Goal: Book appointment/travel/reservation

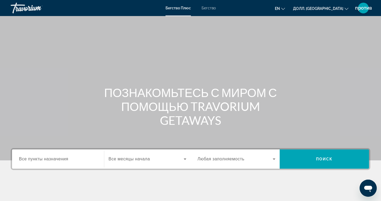
click at [306, 80] on div "Основное содержание" at bounding box center [190, 80] width 381 height 160
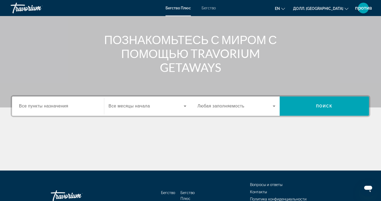
scroll to position [53, 0]
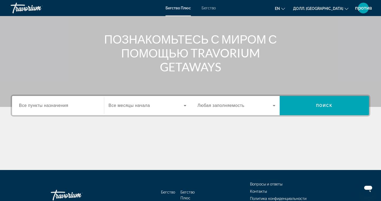
click at [63, 106] on ya-tr-span "Все пункты назначения" at bounding box center [43, 105] width 49 height 5
click at [63, 106] on input "Пункт назначения Все пункты назначения" at bounding box center [58, 106] width 78 height 6
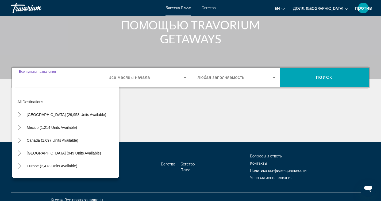
scroll to position [88, 0]
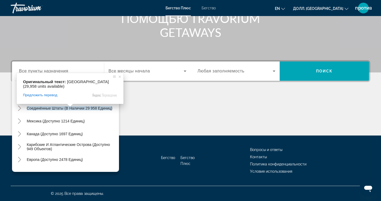
click at [71, 107] on span at bounding box center [70, 105] width 7 height 3
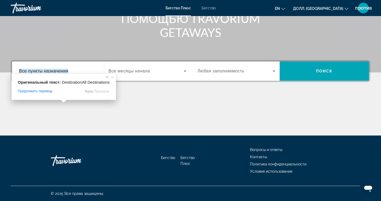
click at [61, 72] on ya-tr-span "Все пункты назначения" at bounding box center [43, 71] width 49 height 5
click at [61, 72] on input "Пункт назначения Все пункты назначения" at bounding box center [58, 71] width 78 height 6
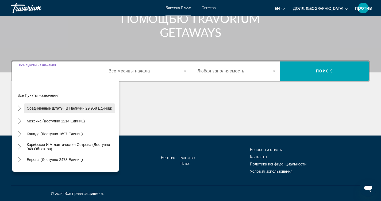
click at [54, 110] on ya-tr-span "Соединённые Штаты (в наличии 29 958 единиц)" at bounding box center [70, 108] width 86 height 4
type input "**********"
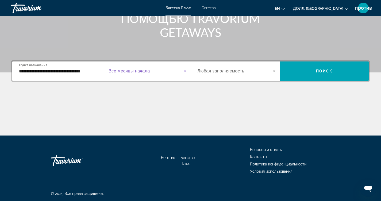
click at [186, 69] on icon "Виджет поиска" at bounding box center [185, 71] width 6 height 6
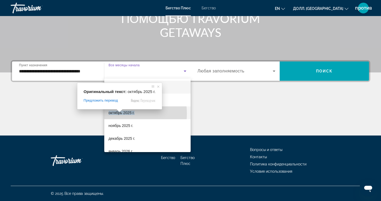
click at [120, 114] on ya-tr-span "октябрь 2025 г." at bounding box center [122, 113] width 26 height 4
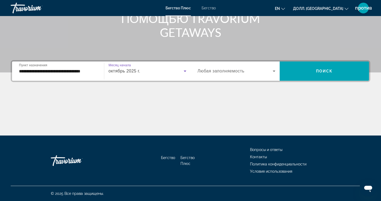
click at [274, 70] on icon "Виджет поиска" at bounding box center [274, 71] width 6 height 6
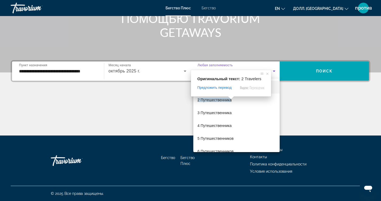
click at [229, 99] on span at bounding box center [231, 97] width 7 height 3
click at [213, 101] on ya-tr-span "2 Путешественника" at bounding box center [215, 100] width 34 height 4
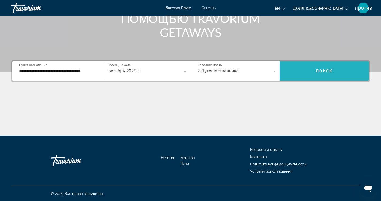
click at [316, 71] on ya-tr-span "Поиск" at bounding box center [324, 71] width 17 height 4
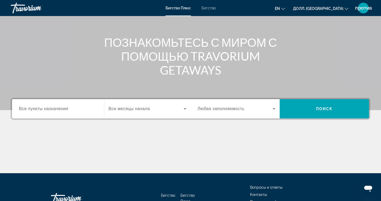
scroll to position [80, 0]
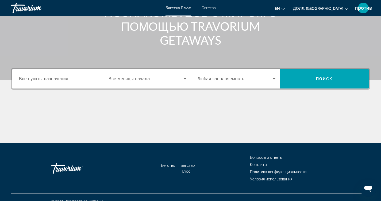
click at [64, 79] on ya-tr-span "Все пункты назначения" at bounding box center [43, 78] width 49 height 5
click at [64, 79] on input "Пункт назначения Все пункты назначения" at bounding box center [58, 79] width 78 height 6
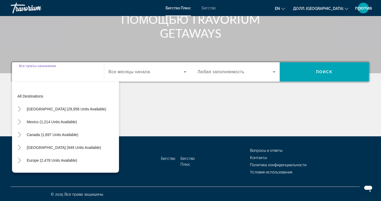
scroll to position [88, 0]
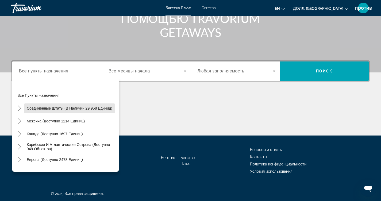
click at [65, 109] on body "Перейти к основному контенту Бегство Плюс Бегство en English Español Français I…" at bounding box center [190, 12] width 381 height 201
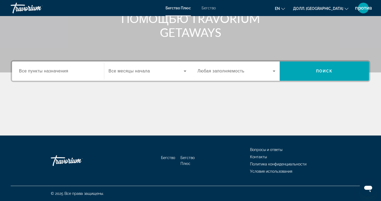
click at [185, 71] on icon "Виджет поиска" at bounding box center [185, 71] width 3 height 1
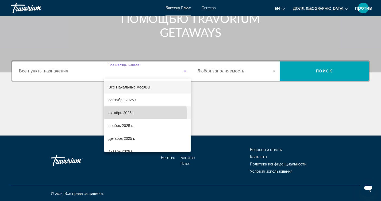
click at [121, 114] on ya-tr-span "октябрь 2025 г." at bounding box center [122, 113] width 26 height 4
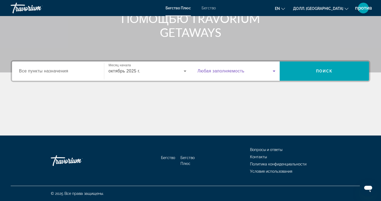
click at [275, 71] on icon "Виджет поиска" at bounding box center [274, 71] width 6 height 6
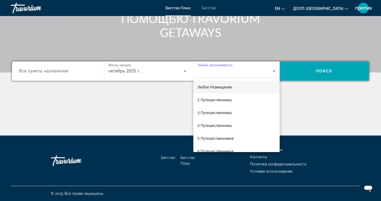
click at [124, 109] on span at bounding box center [120, 110] width 7 height 3
click at [238, 102] on mat-option "2 Путешественника" at bounding box center [236, 100] width 87 height 13
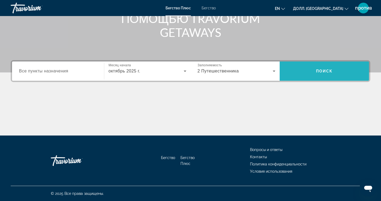
click at [309, 68] on span "Виджет поиска" at bounding box center [324, 71] width 89 height 13
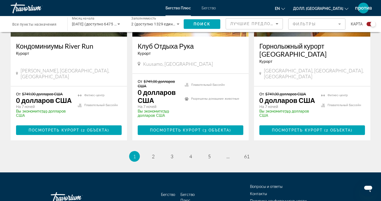
scroll to position [901, 0]
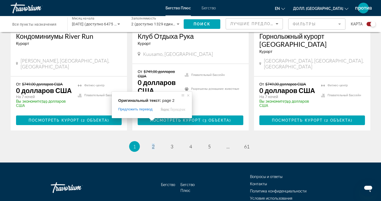
click at [152, 120] on span at bounding box center [151, 119] width 7 height 3
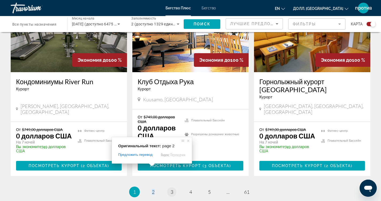
scroll to position [847, 0]
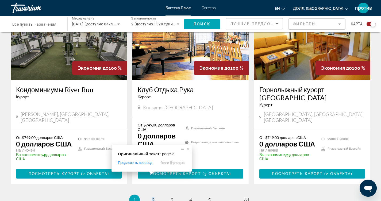
click at [153, 172] on span at bounding box center [151, 172] width 7 height 3
click at [155, 172] on div "Оригинальный текст: page 2 Предложить перевод Отправить Спасибо, перевод отправ…" at bounding box center [152, 158] width 80 height 26
click at [155, 174] on span at bounding box center [151, 172] width 7 height 3
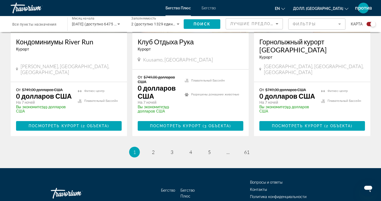
scroll to position [901, 0]
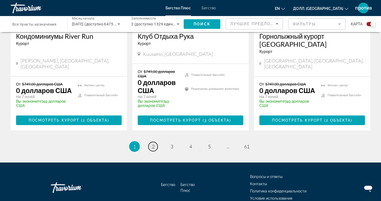
click at [155, 142] on link "страница 2" at bounding box center [152, 146] width 9 height 9
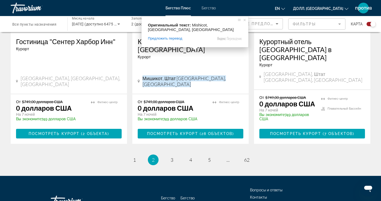
scroll to position [888, 0]
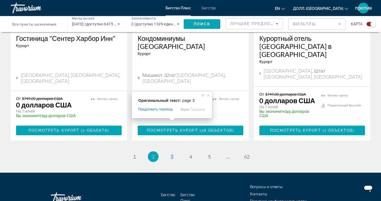
click at [172, 121] on span at bounding box center [171, 119] width 7 height 3
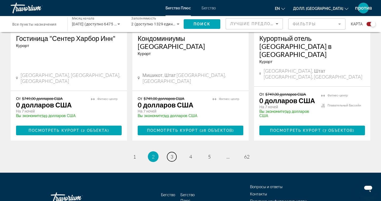
click at [173, 152] on link "страница 3" at bounding box center [171, 156] width 9 height 9
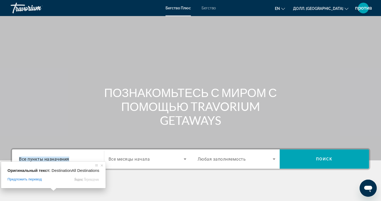
click at [52, 158] on ya-tr-span "Все пункты назначения" at bounding box center [44, 158] width 50 height 5
click at [52, 158] on input "Пункт назначения Все пункты назначения" at bounding box center [58, 159] width 78 height 6
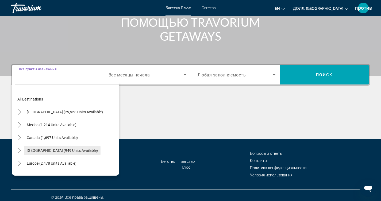
scroll to position [88, 0]
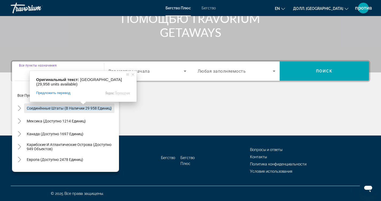
click at [68, 106] on ya-tr-span "Соединённые Штаты (в наличии 29 958 единиц)" at bounding box center [69, 108] width 85 height 4
type input "**********"
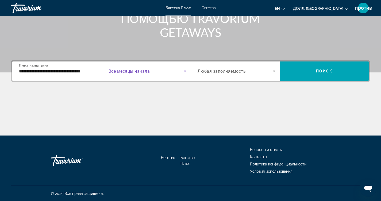
click at [186, 69] on icon "Виджет поиска" at bounding box center [185, 71] width 6 height 6
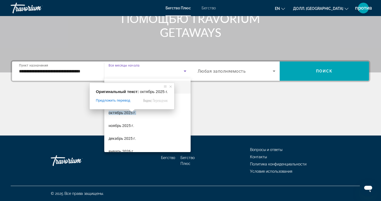
click at [133, 112] on span at bounding box center [131, 110] width 7 height 3
click at [127, 113] on ya-tr-span "октябрь 2025 г." at bounding box center [123, 113] width 28 height 4
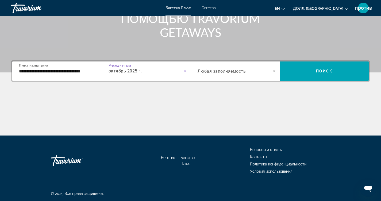
click at [274, 69] on icon "Виджет поиска" at bounding box center [274, 71] width 6 height 6
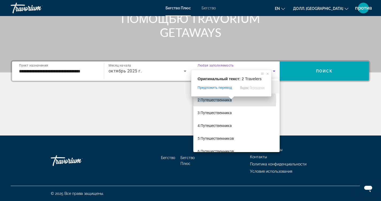
click at [230, 101] on ya-tr-span "2 Путешественника" at bounding box center [215, 100] width 34 height 4
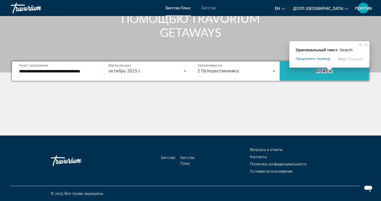
click at [322, 70] on ya-tr-span "Поиск" at bounding box center [324, 71] width 17 height 4
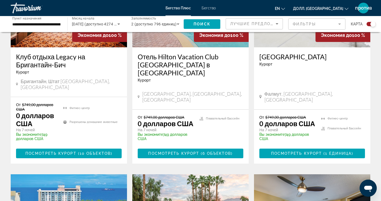
scroll to position [267, 0]
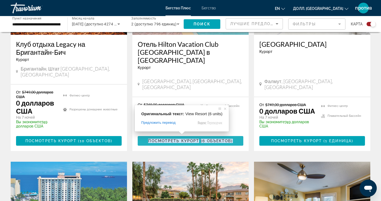
click at [187, 139] on ya-tr-span "Посмотреть курорт" at bounding box center [173, 141] width 51 height 4
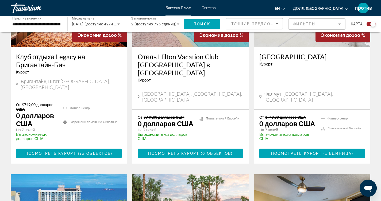
scroll to position [294, 0]
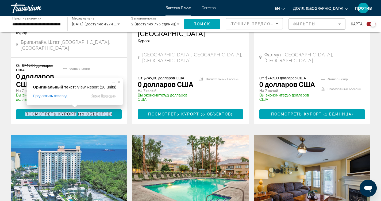
click at [75, 106] on span at bounding box center [74, 106] width 7 height 3
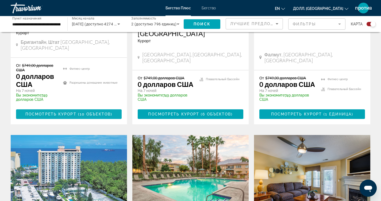
click at [73, 112] on ya-tr-span "Посмотреть курорт" at bounding box center [50, 114] width 51 height 4
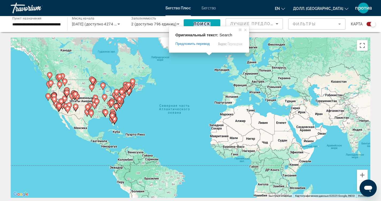
click at [207, 22] on ya-tr-span "Поиск" at bounding box center [202, 24] width 17 height 4
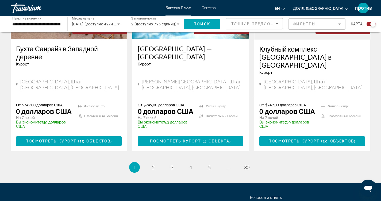
scroll to position [892, 0]
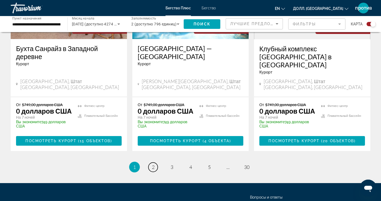
click at [154, 164] on ya-tr-span "2" at bounding box center [153, 167] width 3 height 6
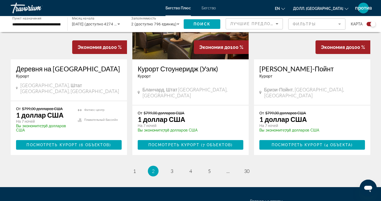
scroll to position [867, 0]
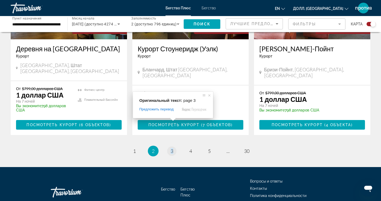
click at [172, 118] on div "Оригинальный текст: page 3 Предложить перевод Отправить Спасибо, перевод отправ…" at bounding box center [173, 105] width 80 height 26
click at [172, 120] on span at bounding box center [173, 119] width 7 height 3
drag, startPoint x: 189, startPoint y: 117, endPoint x: 174, endPoint y: 124, distance: 16.8
click at [187, 118] on div "Оригинальный текст: page 3 Предложить перевод Отправить Спасибо, перевод отправ…" at bounding box center [173, 105] width 80 height 26
click at [174, 146] on li "страница 3" at bounding box center [172, 151] width 11 height 11
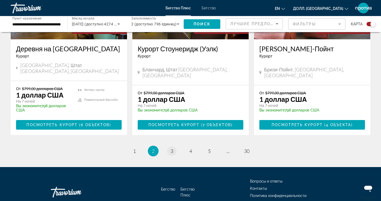
click at [171, 121] on span at bounding box center [173, 119] width 7 height 3
click at [173, 147] on link "страница 3" at bounding box center [171, 151] width 9 height 9
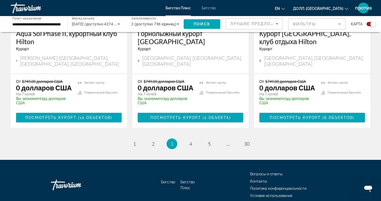
scroll to position [904, 0]
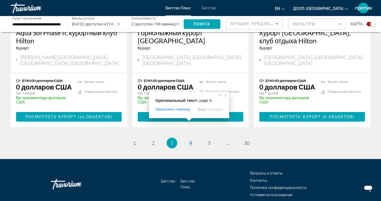
click at [192, 121] on span at bounding box center [189, 119] width 7 height 3
click at [190, 120] on span at bounding box center [189, 119] width 7 height 3
click at [191, 120] on span at bounding box center [189, 119] width 7 height 3
click at [192, 118] on div "Оригинальный текст: page 4 Предложить перевод Отправить Спасибо, перевод отправ…" at bounding box center [189, 105] width 80 height 26
click at [192, 120] on span at bounding box center [189, 119] width 7 height 3
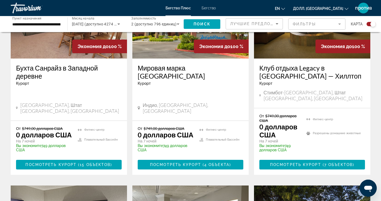
scroll to position [241, 0]
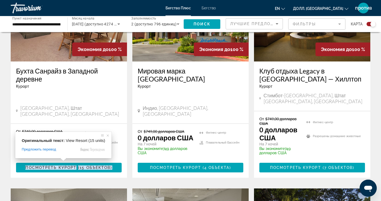
click at [65, 161] on span at bounding box center [63, 159] width 7 height 3
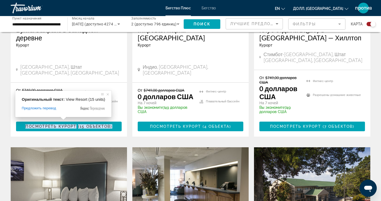
scroll to position [294, 0]
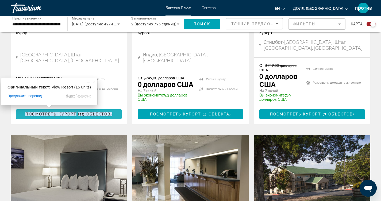
click at [57, 112] on ya-tr-span "Посмотреть курорт" at bounding box center [50, 114] width 51 height 4
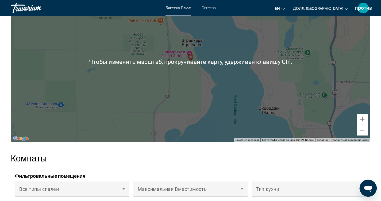
scroll to position [778, 0]
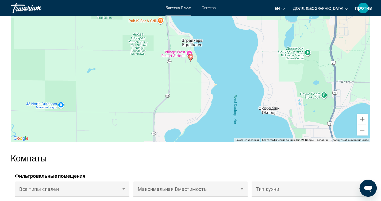
click at [363, 129] on button "Уменьшить" at bounding box center [362, 130] width 11 height 11
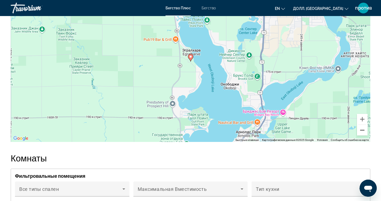
click at [363, 129] on button "Уменьшить" at bounding box center [362, 130] width 11 height 11
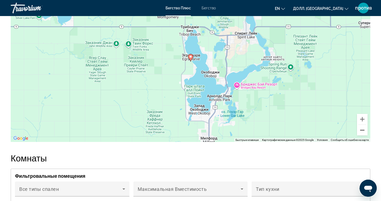
click at [363, 129] on button "Уменьшить" at bounding box center [362, 130] width 11 height 11
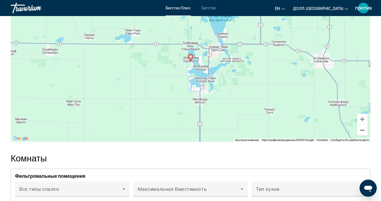
click at [363, 129] on button "Уменьшить" at bounding box center [362, 130] width 11 height 11
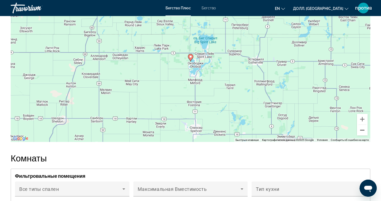
click at [363, 129] on button "Уменьшить" at bounding box center [362, 130] width 11 height 11
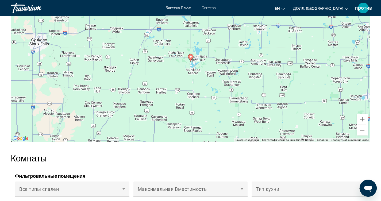
click at [363, 129] on button "Уменьшить" at bounding box center [362, 130] width 11 height 11
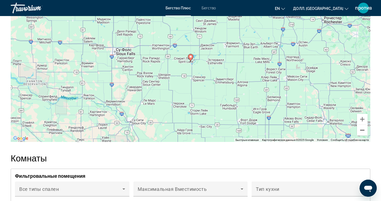
click at [363, 129] on button "Уменьшить" at bounding box center [362, 130] width 11 height 11
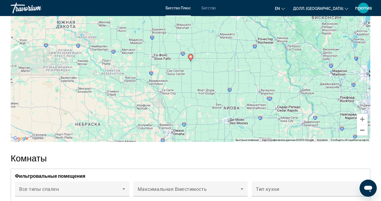
click at [363, 130] on button "Уменьшить" at bounding box center [362, 130] width 11 height 11
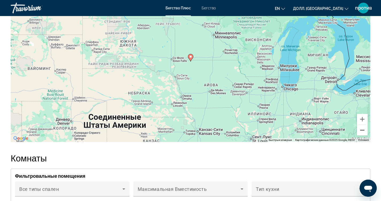
click at [363, 131] on button "Уменьшить" at bounding box center [362, 130] width 11 height 11
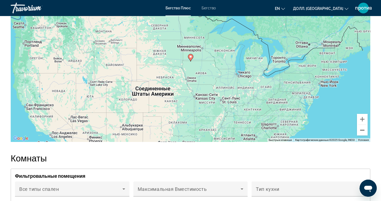
click at [363, 131] on button "Уменьшить" at bounding box center [362, 130] width 11 height 11
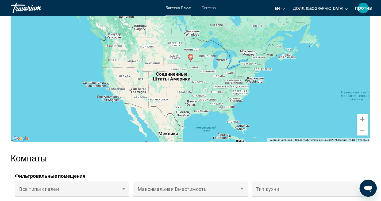
click at [363, 131] on button "Уменьшить" at bounding box center [362, 130] width 11 height 11
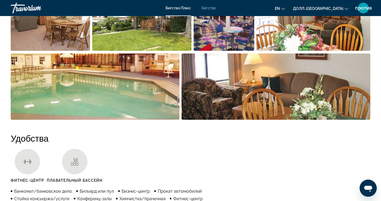
scroll to position [324, 0]
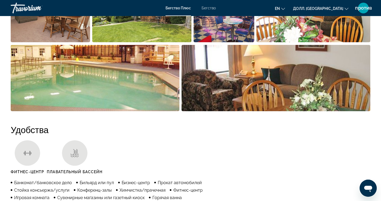
click at [145, 78] on img "Откройте слайдер с полноэкранными изображениями" at bounding box center [95, 78] width 169 height 66
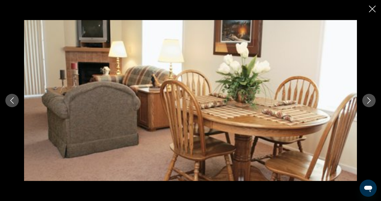
click at [370, 100] on icon "Следующее изображение" at bounding box center [369, 100] width 6 height 6
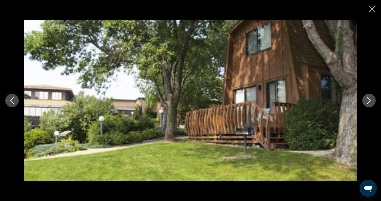
click at [370, 100] on icon "Следующее изображение" at bounding box center [369, 100] width 6 height 6
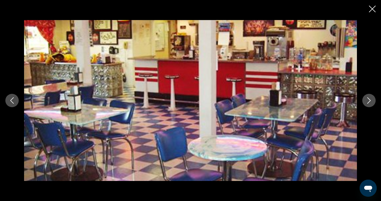
click at [370, 100] on icon "Следующее изображение" at bounding box center [369, 100] width 6 height 6
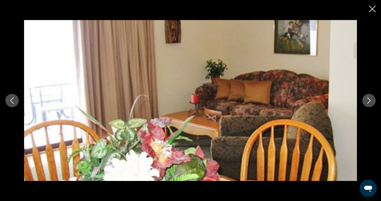
click at [370, 100] on icon "Следующее изображение" at bounding box center [369, 100] width 6 height 6
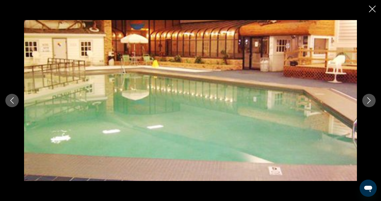
click at [370, 100] on icon "Следующее изображение" at bounding box center [369, 100] width 6 height 6
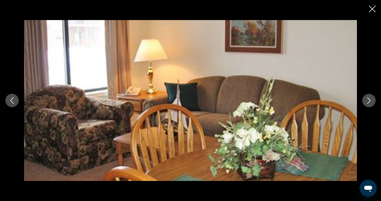
click at [370, 100] on icon "Следующее изображение" at bounding box center [369, 100] width 6 height 6
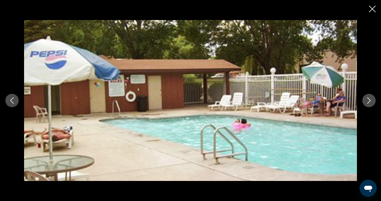
click at [370, 100] on icon "Следующее изображение" at bounding box center [369, 100] width 6 height 6
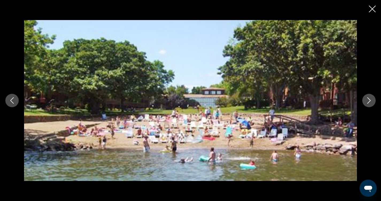
click at [370, 100] on icon "Следующее изображение" at bounding box center [369, 100] width 6 height 6
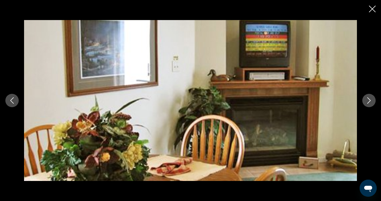
click at [370, 101] on icon "Следующее изображение" at bounding box center [368, 100] width 3 height 6
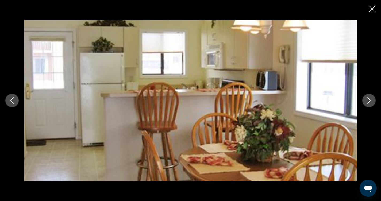
click at [370, 101] on icon "Следующее изображение" at bounding box center [368, 100] width 3 height 6
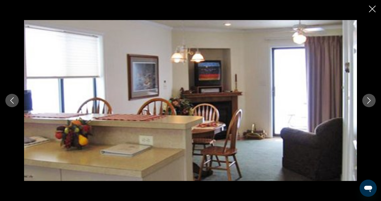
click at [370, 101] on icon "Следующее изображение" at bounding box center [368, 100] width 3 height 6
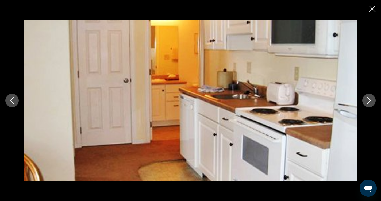
click at [370, 101] on icon "Следующее изображение" at bounding box center [368, 100] width 3 height 6
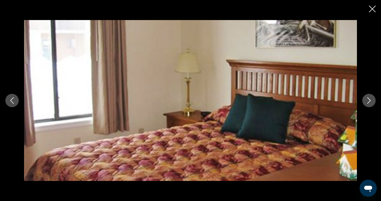
click at [370, 101] on icon "Следующее изображение" at bounding box center [368, 100] width 3 height 6
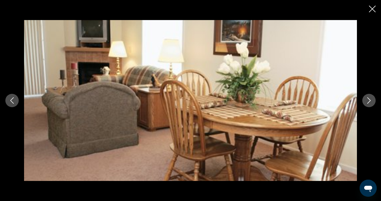
click at [370, 101] on icon "Следующее изображение" at bounding box center [368, 100] width 3 height 6
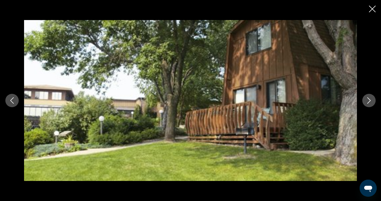
click at [370, 101] on icon "Следующее изображение" at bounding box center [368, 100] width 3 height 6
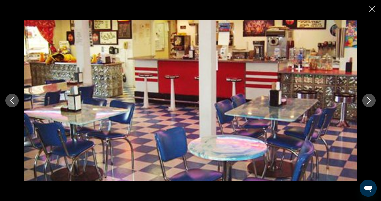
click at [370, 101] on icon "Следующее изображение" at bounding box center [368, 100] width 3 height 6
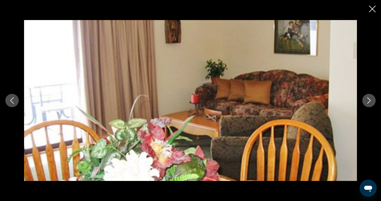
click at [370, 101] on icon "Следующее изображение" at bounding box center [368, 100] width 3 height 6
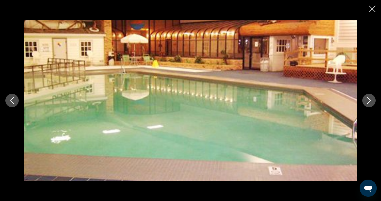
click at [370, 101] on icon "Следующее изображение" at bounding box center [368, 100] width 3 height 6
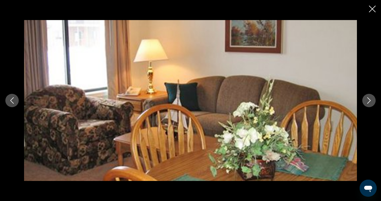
click at [370, 101] on icon "Следующее изображение" at bounding box center [368, 100] width 3 height 6
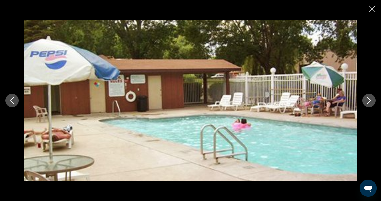
click at [370, 101] on icon "Следующее изображение" at bounding box center [368, 100] width 3 height 6
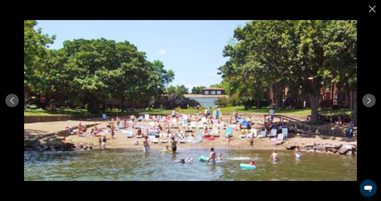
click at [370, 100] on icon "Следующее изображение" at bounding box center [368, 100] width 3 height 6
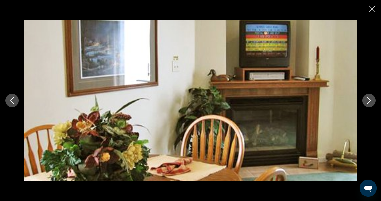
click at [370, 100] on icon "Следующее изображение" at bounding box center [369, 100] width 6 height 6
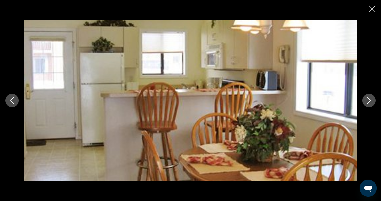
click at [370, 100] on icon "Следующее изображение" at bounding box center [369, 100] width 6 height 6
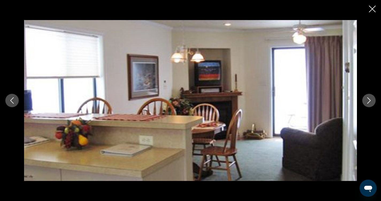
click at [370, 99] on icon "Следующее изображение" at bounding box center [369, 100] width 6 height 6
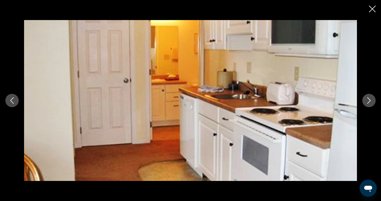
click at [370, 99] on icon "Следующее изображение" at bounding box center [369, 100] width 6 height 6
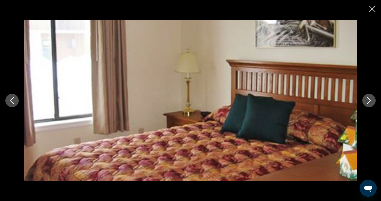
click at [370, 99] on icon "Следующее изображение" at bounding box center [369, 100] width 6 height 6
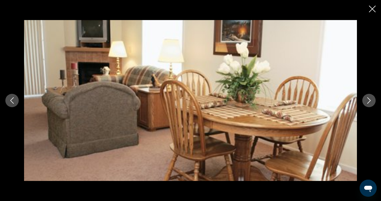
click at [370, 99] on icon "Следующее изображение" at bounding box center [369, 100] width 6 height 6
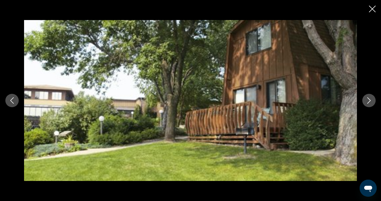
click at [370, 99] on icon "Следующее изображение" at bounding box center [369, 100] width 6 height 6
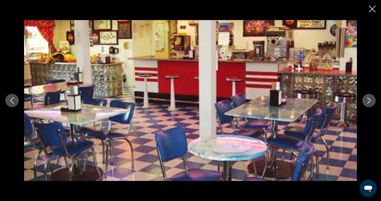
click at [370, 99] on icon "Следующее изображение" at bounding box center [369, 100] width 6 height 6
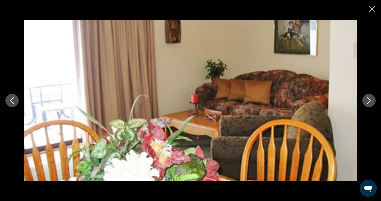
click at [370, 99] on icon "Следующее изображение" at bounding box center [369, 100] width 6 height 6
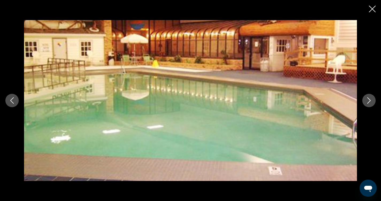
click at [370, 99] on icon "Следующее изображение" at bounding box center [369, 100] width 6 height 6
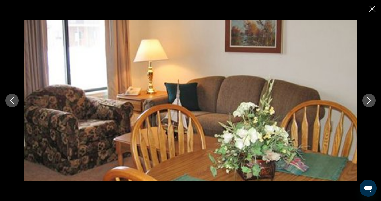
click at [370, 99] on icon "Следующее изображение" at bounding box center [369, 100] width 6 height 6
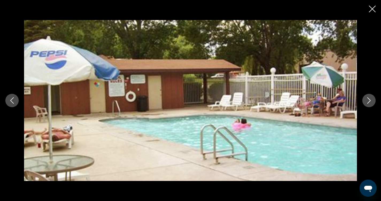
click at [370, 99] on icon "Следующее изображение" at bounding box center [369, 100] width 6 height 6
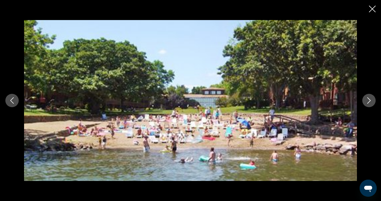
click at [370, 99] on icon "Следующее изображение" at bounding box center [369, 100] width 6 height 6
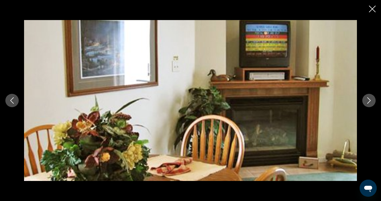
click at [374, 7] on icon "Закрыть слайд-шоу" at bounding box center [372, 9] width 7 height 7
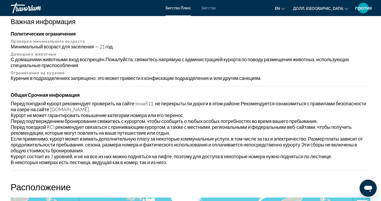
scroll to position [538, 0]
